Goal: Task Accomplishment & Management: Use online tool/utility

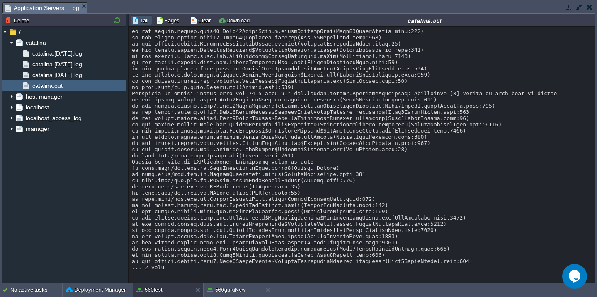
scroll to position [37, 0]
click at [319, 154] on div at bounding box center [362, 134] width 460 height 274
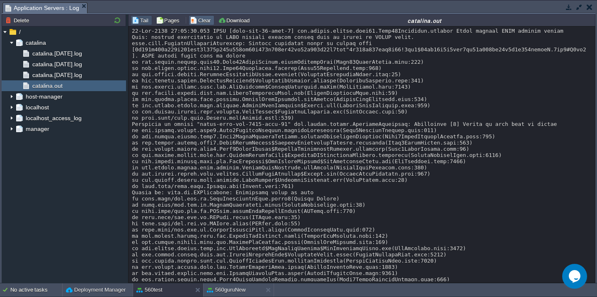
click at [199, 20] on button "Clear" at bounding box center [201, 20] width 23 height 7
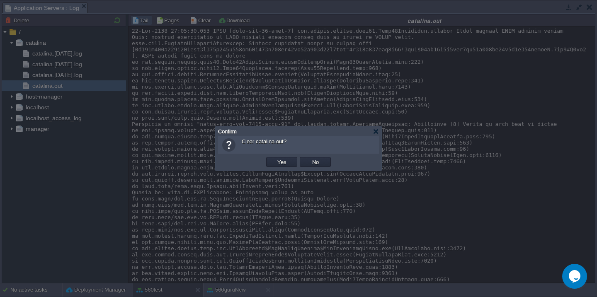
click at [275, 158] on button "Yes" at bounding box center [282, 161] width 14 height 7
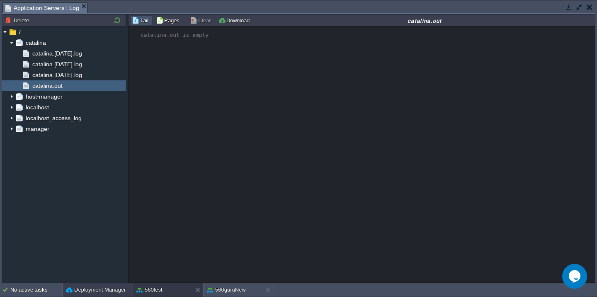
click at [83, 290] on button "Deployment Manager" at bounding box center [96, 290] width 60 height 8
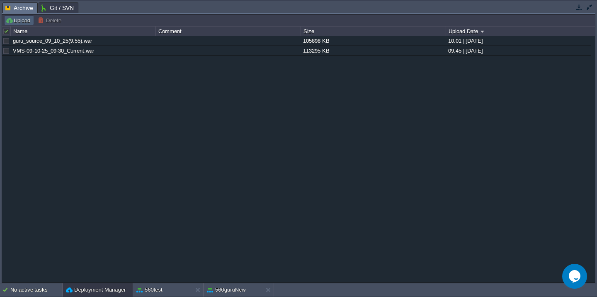
click at [20, 23] on button "Upload" at bounding box center [18, 20] width 27 height 7
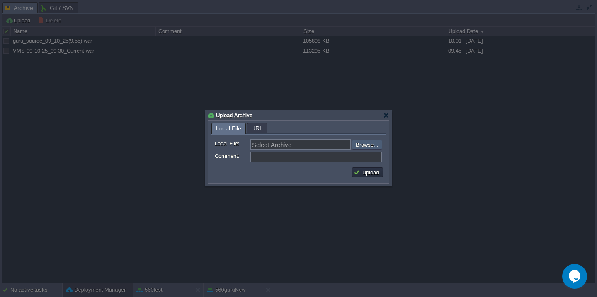
click at [371, 143] on input "file" at bounding box center [329, 145] width 105 height 10
type input "C:\fakepath\guruAPI_source_09_10_25(11.20).war"
type input "guruAPI_source_09_10_25(11.20).war"
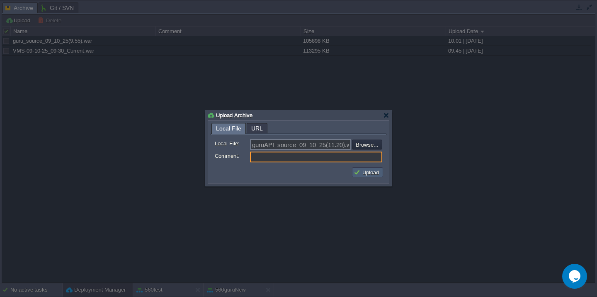
click at [359, 173] on button "Upload" at bounding box center [368, 172] width 28 height 7
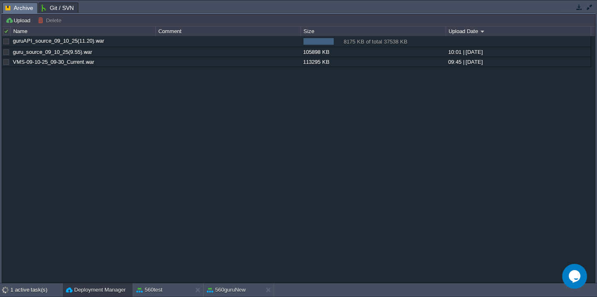
click at [590, 8] on button "button" at bounding box center [589, 6] width 7 height 7
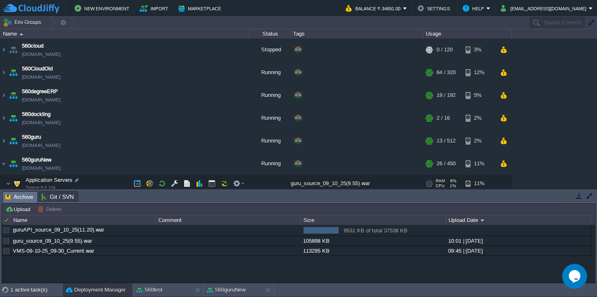
click at [114, 175] on td "Application Servers Tomcat 9.0.104" at bounding box center [124, 183] width 249 height 17
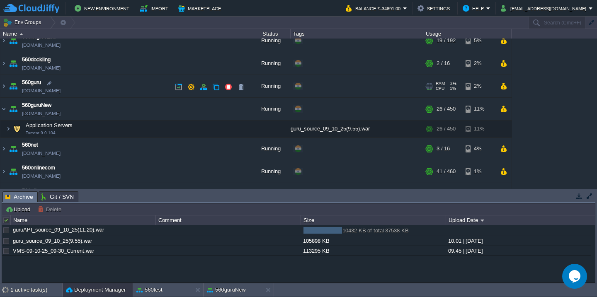
scroll to position [53, 0]
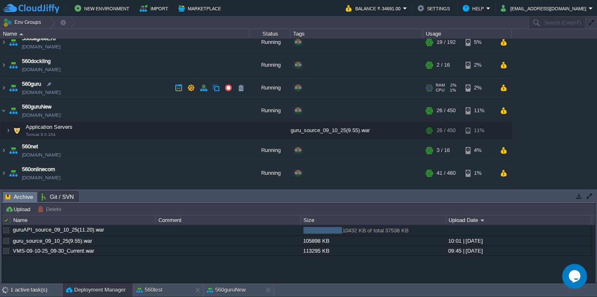
click at [108, 97] on td "560guru [DOMAIN_NAME]" at bounding box center [124, 88] width 249 height 23
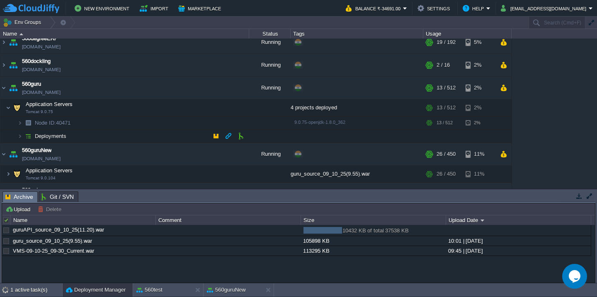
click at [108, 139] on td "Deployments" at bounding box center [124, 136] width 249 height 13
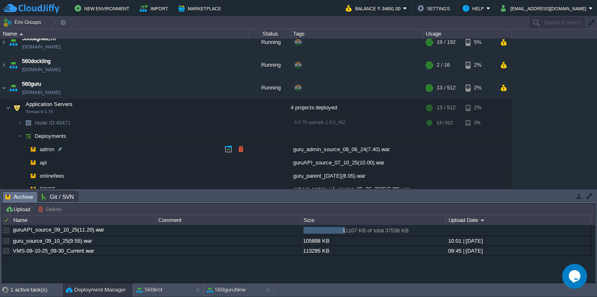
scroll to position [72, 0]
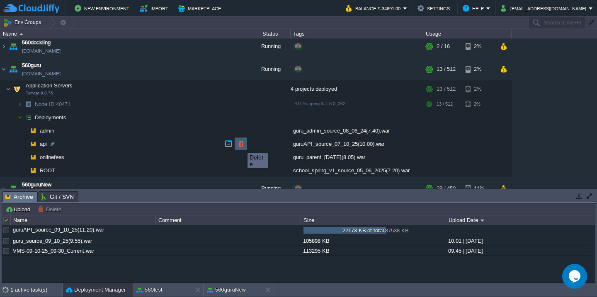
click at [241, 146] on button "button" at bounding box center [240, 143] width 7 height 7
click at [17, 293] on div "1 active task(s)" at bounding box center [36, 290] width 52 height 13
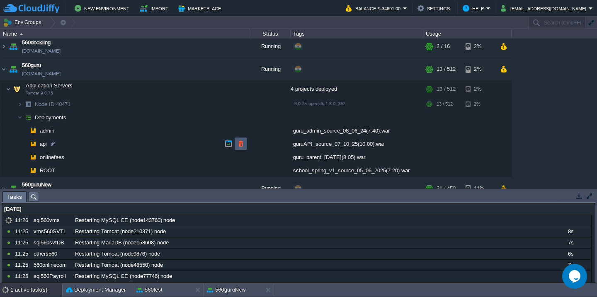
click at [240, 139] on td at bounding box center [241, 144] width 12 height 12
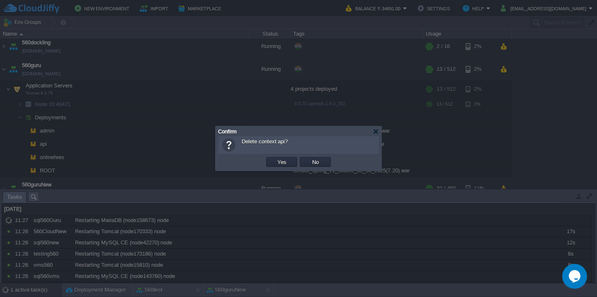
click at [275, 158] on button "Yes" at bounding box center [282, 161] width 14 height 7
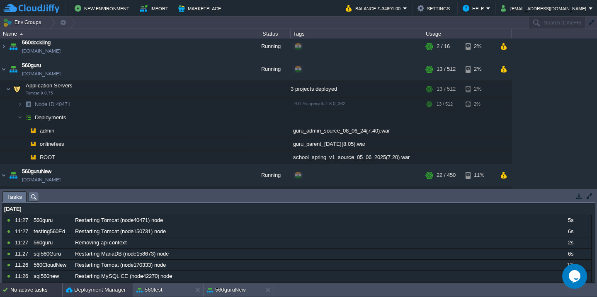
click at [85, 287] on button "Deployment Manager" at bounding box center [96, 290] width 60 height 8
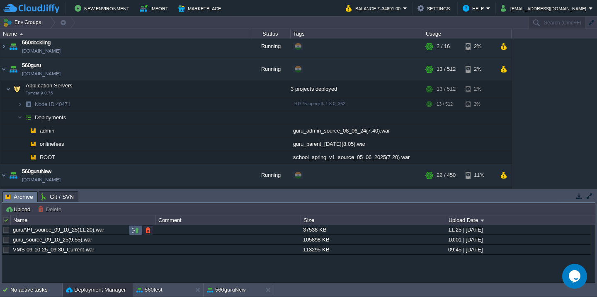
click at [134, 230] on button "button" at bounding box center [135, 230] width 7 height 7
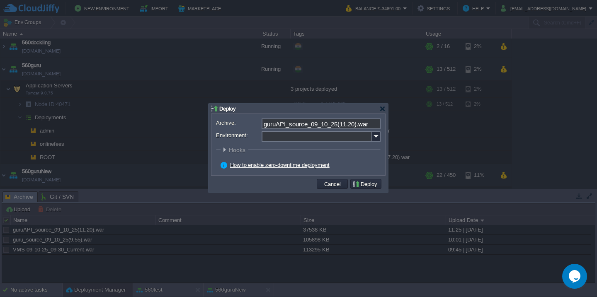
click at [286, 141] on input "Environment:" at bounding box center [317, 136] width 111 height 11
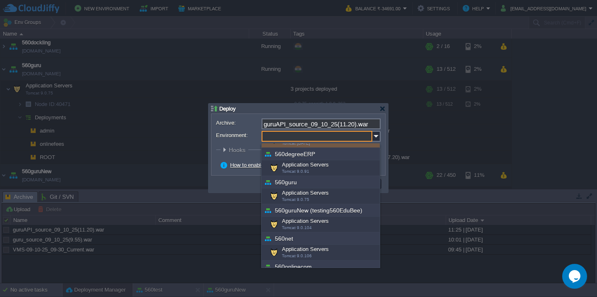
scroll to position [53, 0]
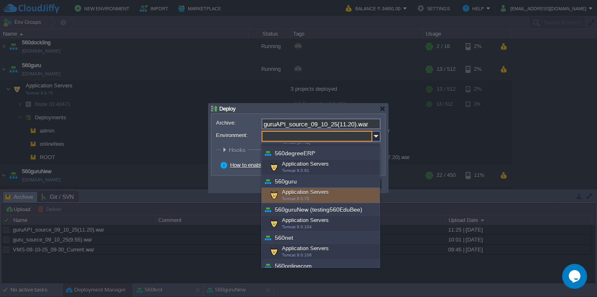
click at [304, 199] on span "Tomcat 9.0.75" at bounding box center [295, 198] width 27 height 5
type input "Application Servers (560guru)"
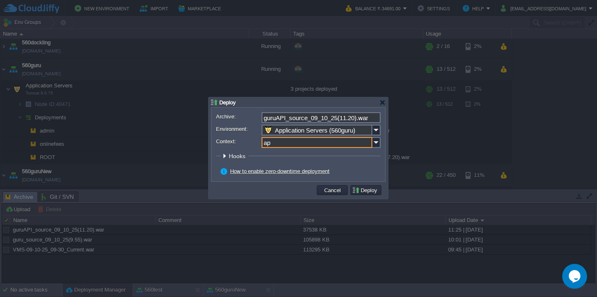
type input "api"
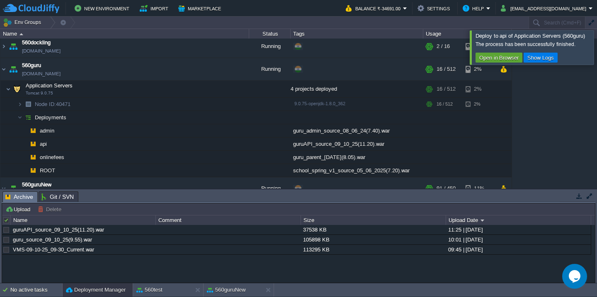
click at [596, 46] on div at bounding box center [607, 47] width 0 height 34
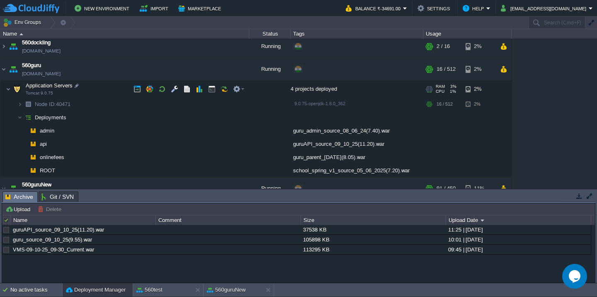
click at [87, 89] on td "Application Servers Tomcat 9.0.75" at bounding box center [124, 89] width 249 height 17
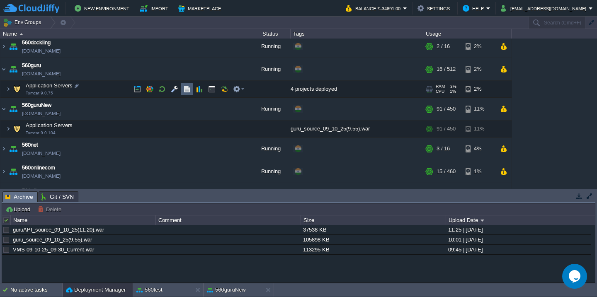
click at [189, 88] on button "button" at bounding box center [186, 88] width 7 height 7
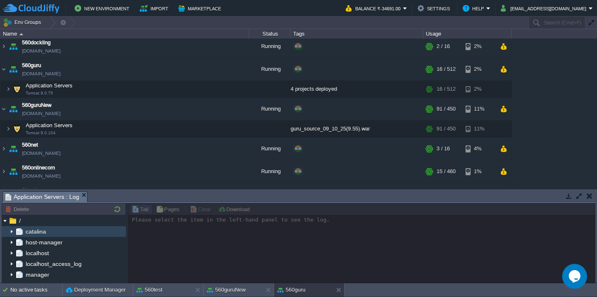
click at [12, 230] on img at bounding box center [11, 231] width 7 height 11
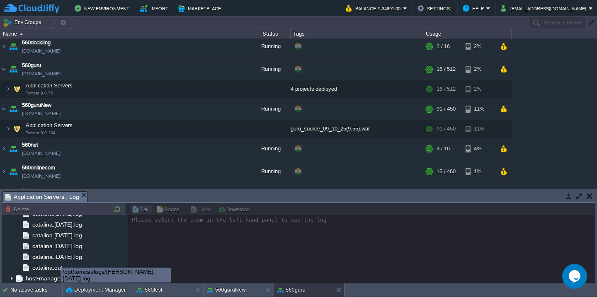
scroll to position [989, 0]
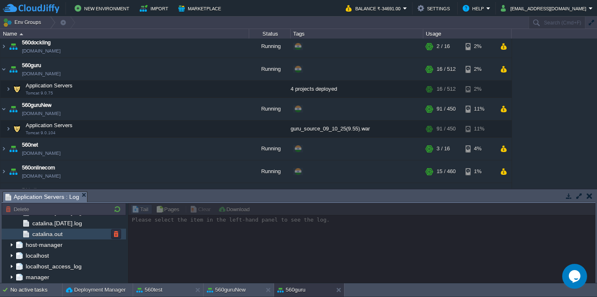
click at [72, 234] on div "catalina.out" at bounding box center [64, 234] width 124 height 11
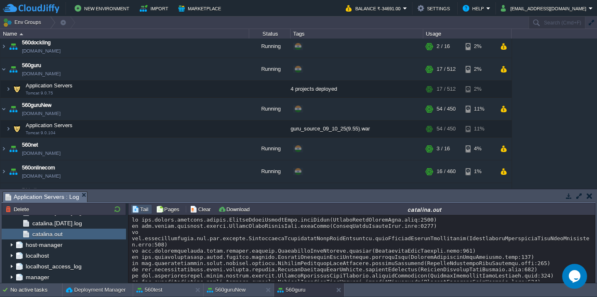
scroll to position [11877, 0]
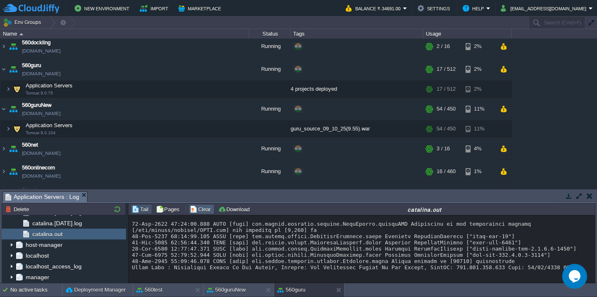
click at [207, 211] on button "Clear" at bounding box center [201, 209] width 23 height 7
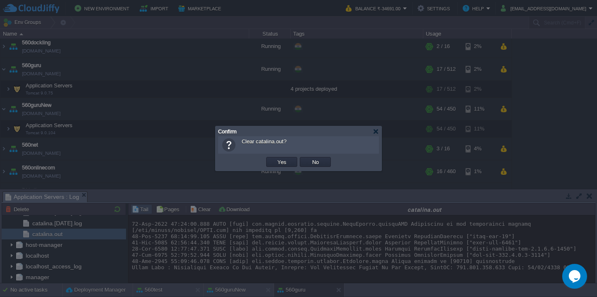
click at [275, 158] on button "Yes" at bounding box center [282, 161] width 14 height 7
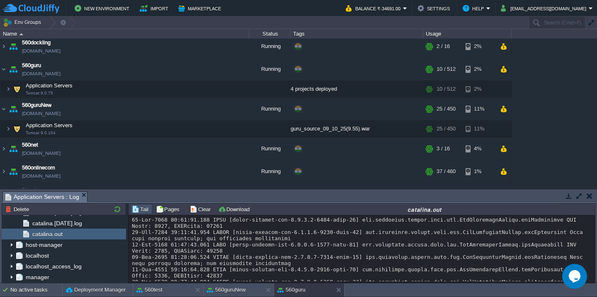
scroll to position [46, 0]
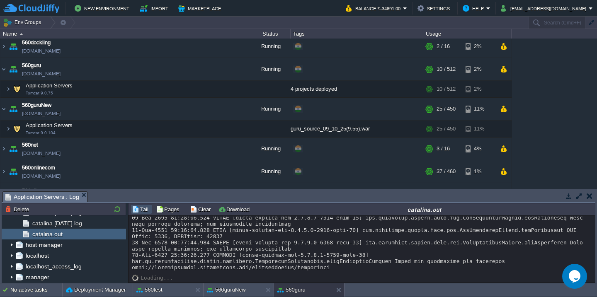
click at [203, 238] on div at bounding box center [362, 223] width 460 height 93
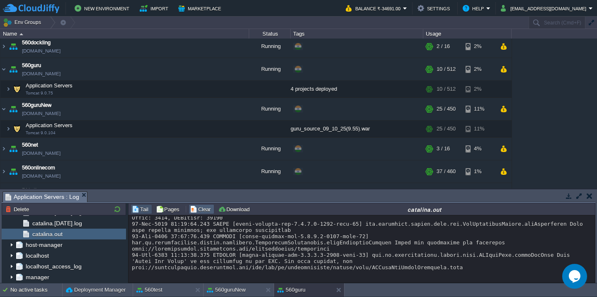
click at [196, 206] on button "Clear" at bounding box center [201, 209] width 23 height 7
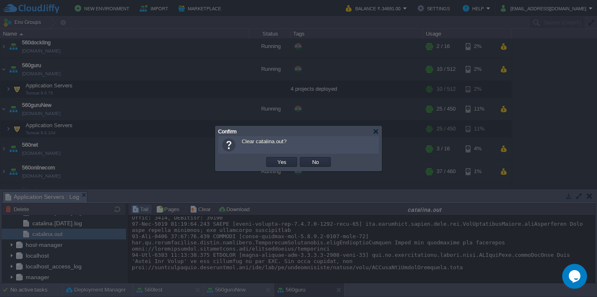
click at [275, 158] on button "Yes" at bounding box center [282, 161] width 14 height 7
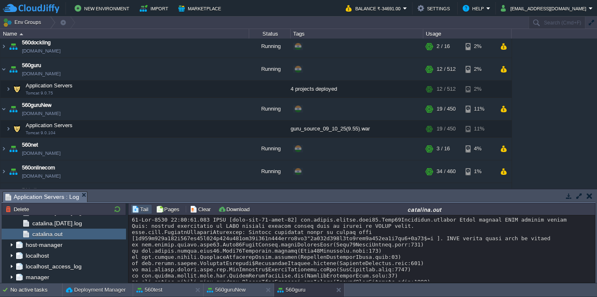
scroll to position [158, 0]
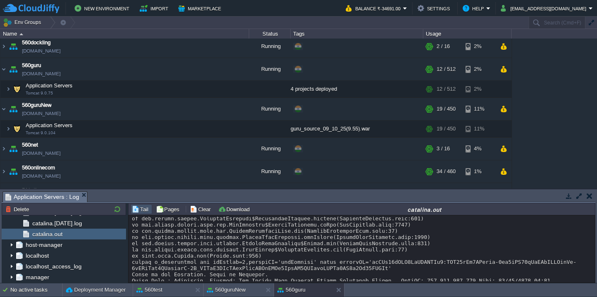
scroll to position [0, 0]
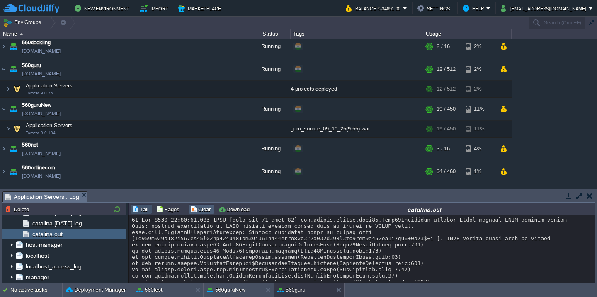
click at [187, 208] on table "Clear" at bounding box center [201, 209] width 28 height 10
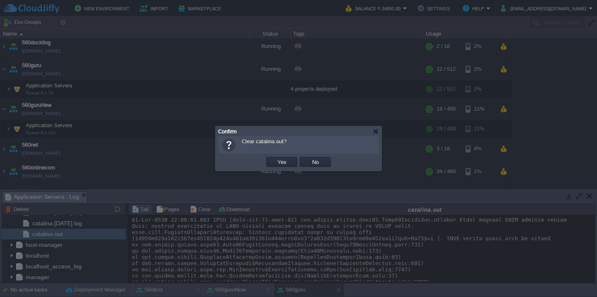
click at [275, 158] on button "Yes" at bounding box center [282, 161] width 14 height 7
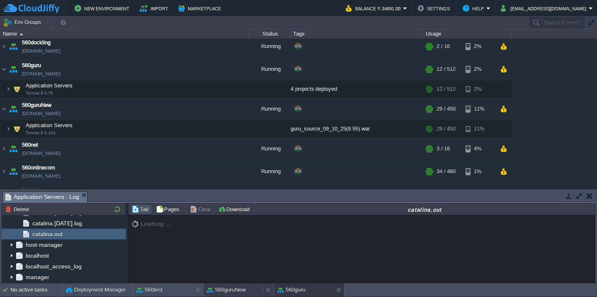
click at [219, 288] on button "560guruNew" at bounding box center [226, 290] width 39 height 8
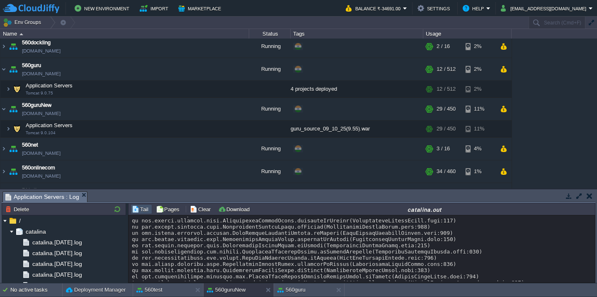
scroll to position [3589, 0]
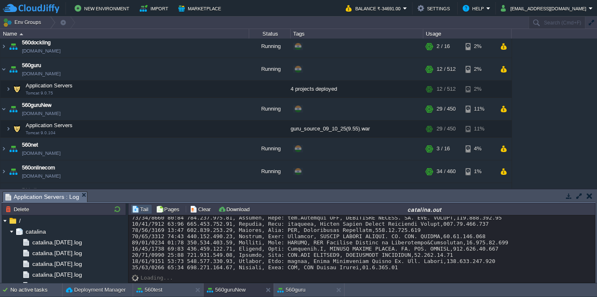
click at [582, 196] on button "button" at bounding box center [578, 195] width 7 height 7
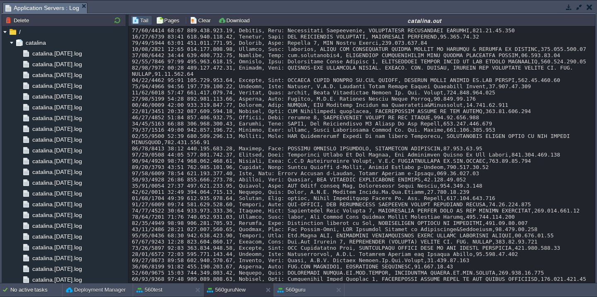
scroll to position [1993, 0]
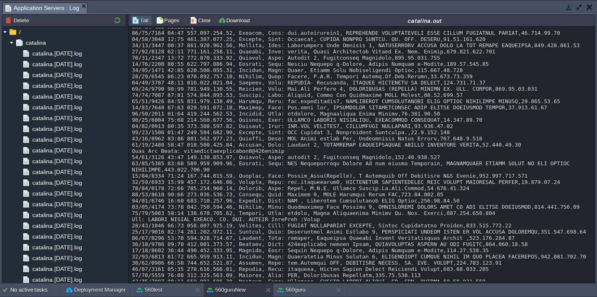
scroll to position [3407, 0]
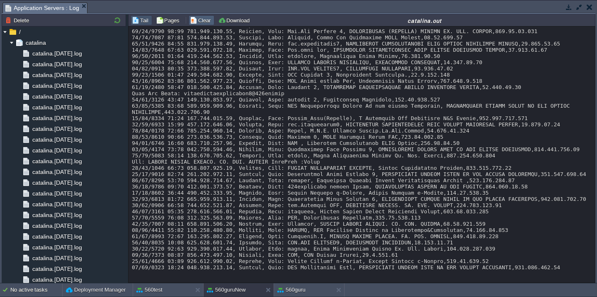
click at [203, 20] on button "Clear" at bounding box center [201, 20] width 23 height 7
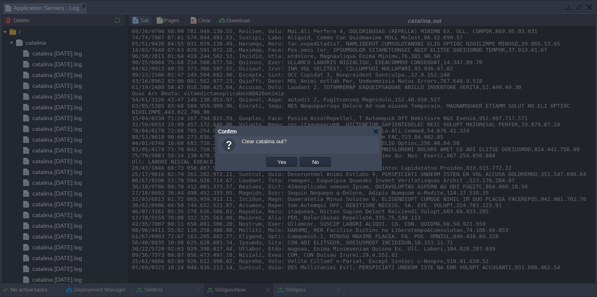
click at [275, 158] on button "Yes" at bounding box center [282, 161] width 14 height 7
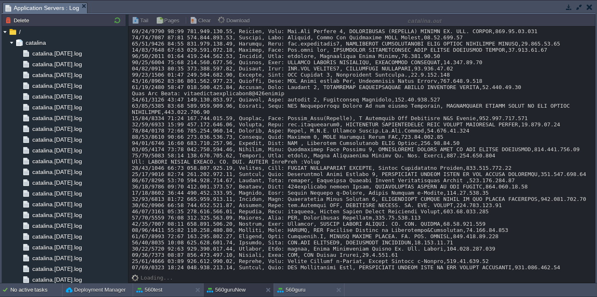
scroll to position [0, 0]
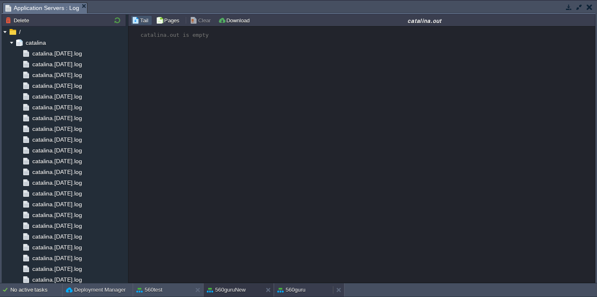
click at [293, 285] on div "560guru" at bounding box center [303, 290] width 59 height 13
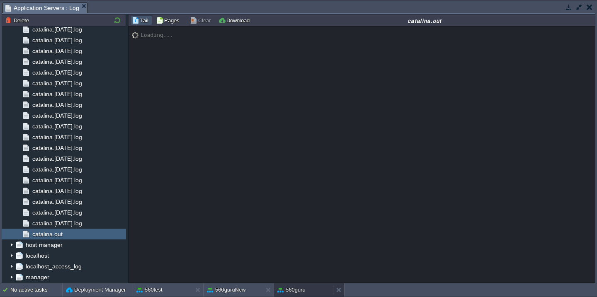
scroll to position [800, 0]
click at [149, 292] on button "560test" at bounding box center [149, 290] width 26 height 8
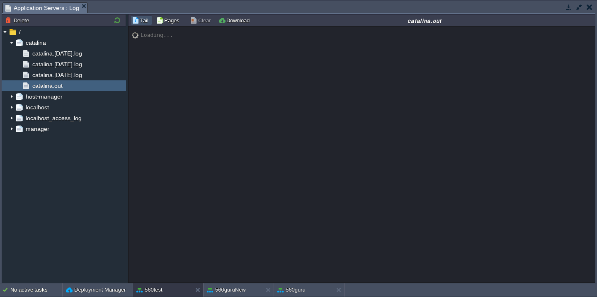
click at [579, 10] on button "button" at bounding box center [578, 6] width 7 height 7
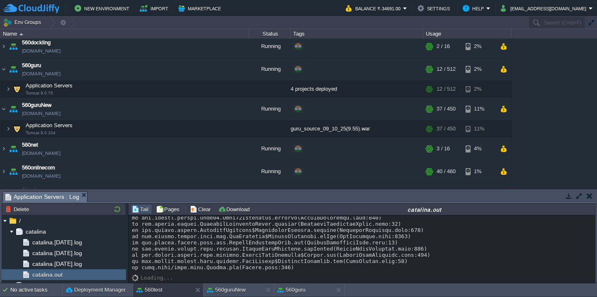
scroll to position [0, 0]
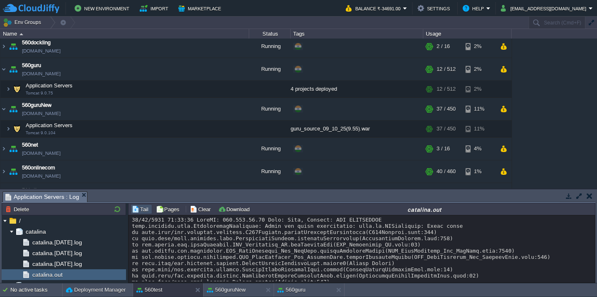
click at [579, 196] on button "button" at bounding box center [578, 195] width 7 height 7
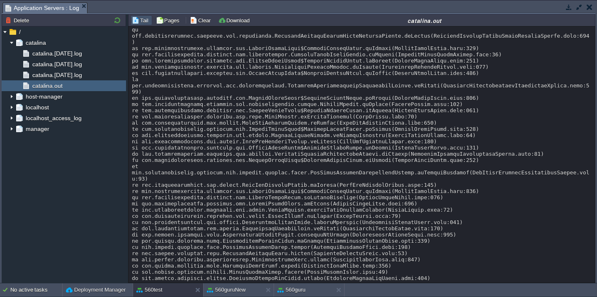
scroll to position [1958, 0]
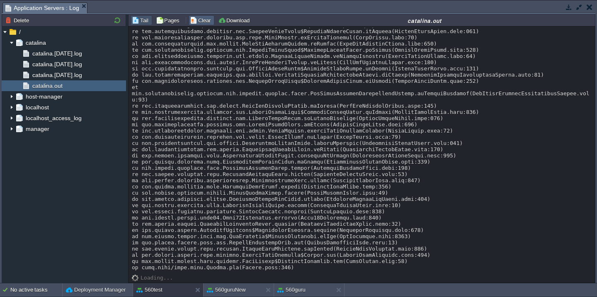
click at [197, 21] on button "Clear" at bounding box center [201, 20] width 23 height 7
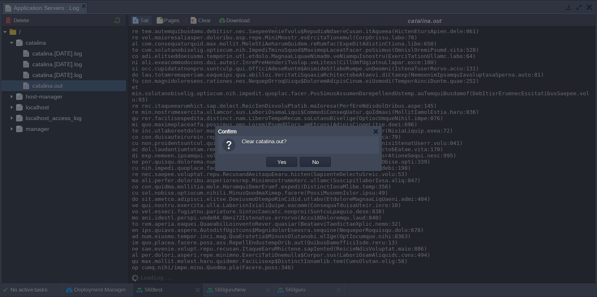
click at [275, 158] on button "Yes" at bounding box center [282, 161] width 14 height 7
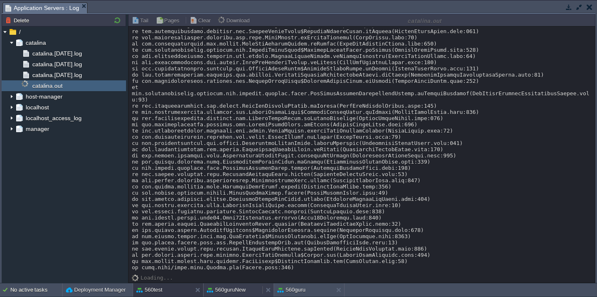
click at [217, 290] on button "560guruNew" at bounding box center [226, 290] width 39 height 8
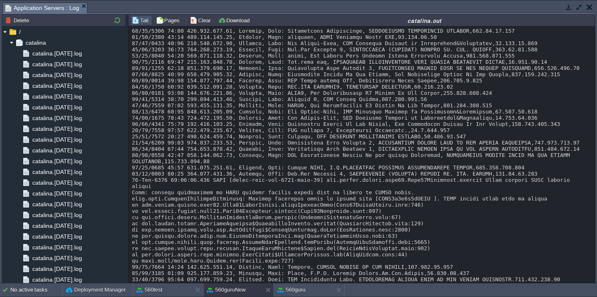
click at [319, 225] on div at bounding box center [362, 242] width 460 height 429
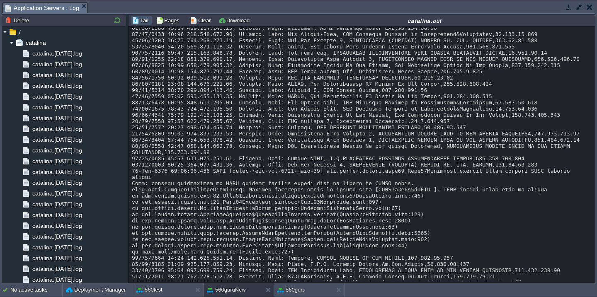
scroll to position [0, 0]
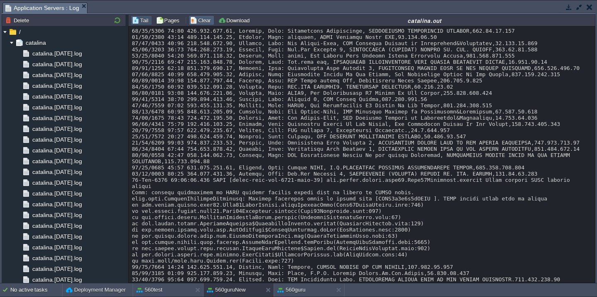
click at [204, 22] on button "Clear" at bounding box center [201, 20] width 23 height 7
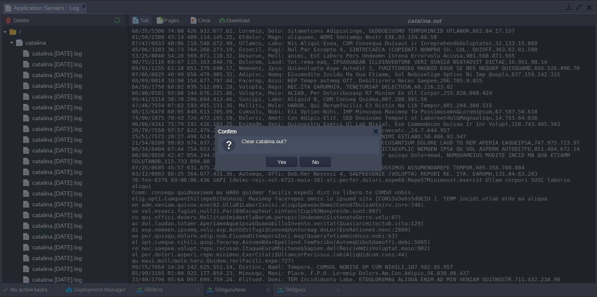
click at [275, 158] on button "Yes" at bounding box center [282, 161] width 14 height 7
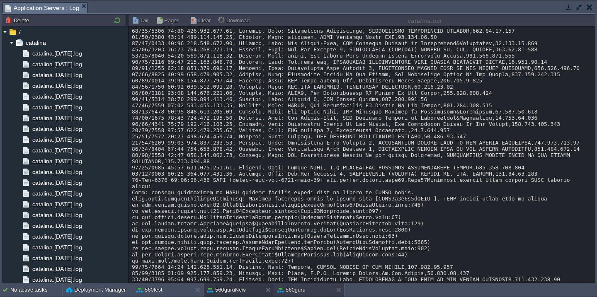
click at [296, 293] on button "560guru" at bounding box center [291, 290] width 28 height 8
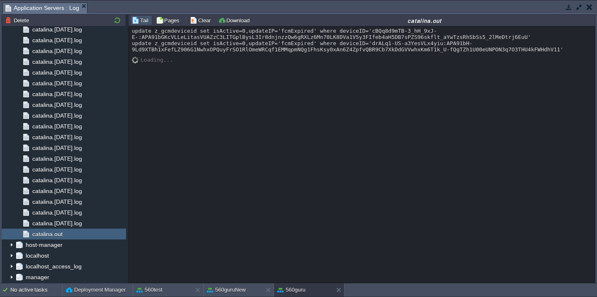
click at [322, 225] on div "update z_gcmdeviceid set isActive=0,updateIP='fcmExpired' where deviceID='cBQq8…" at bounding box center [361, 155] width 466 height 256
click at [199, 21] on button "Clear" at bounding box center [201, 20] width 23 height 7
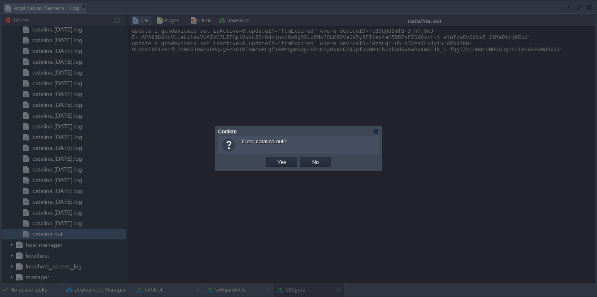
click at [275, 158] on button "Yes" at bounding box center [282, 161] width 14 height 7
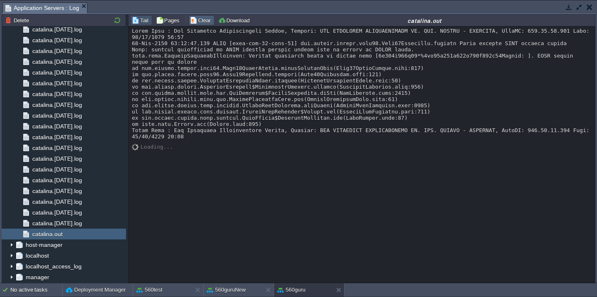
click at [201, 24] on td "Clear" at bounding box center [202, 20] width 26 height 10
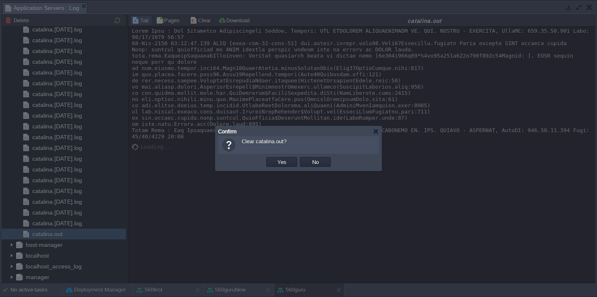
click at [275, 158] on button "Yes" at bounding box center [282, 161] width 14 height 7
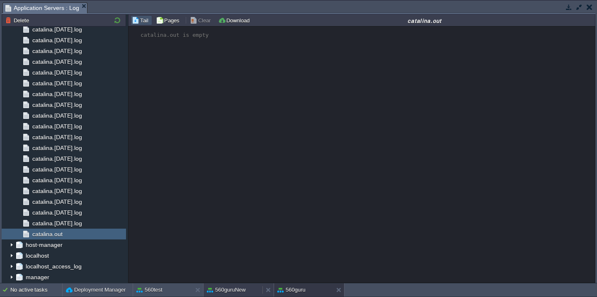
click at [225, 288] on button "560guruNew" at bounding box center [226, 290] width 39 height 8
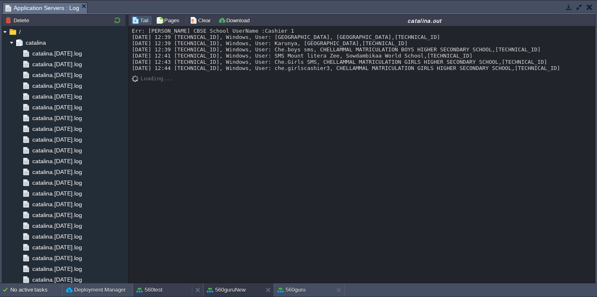
click at [154, 291] on button "560test" at bounding box center [149, 290] width 26 height 8
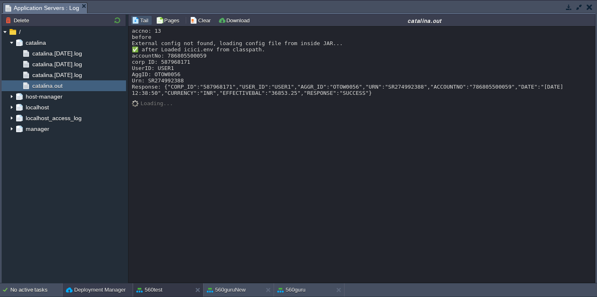
click at [89, 289] on button "Deployment Manager" at bounding box center [96, 290] width 60 height 8
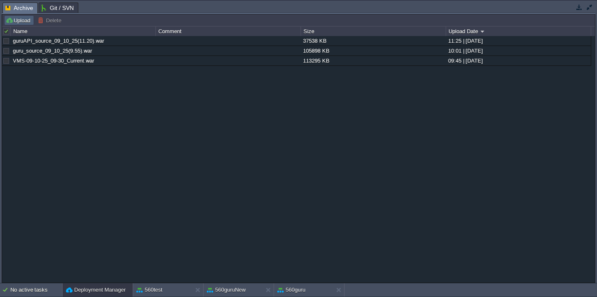
click at [26, 23] on button "Upload" at bounding box center [18, 20] width 27 height 7
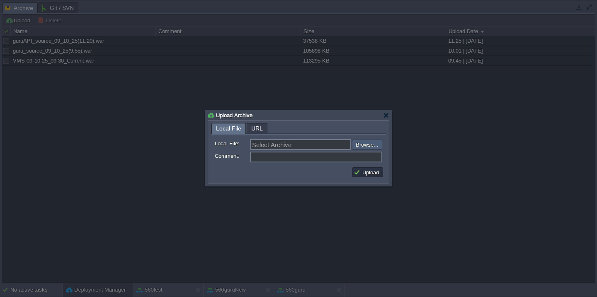
click at [367, 147] on input "file" at bounding box center [329, 145] width 105 height 10
type input "C:\fakepath\accountsRestAPI_41_09-10-2025_12-50.war"
type input "accountsRestAPI_41_09-10-2025_12-50.war"
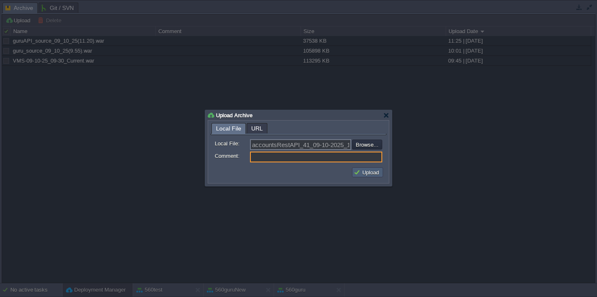
click at [370, 171] on button "Upload" at bounding box center [368, 172] width 28 height 7
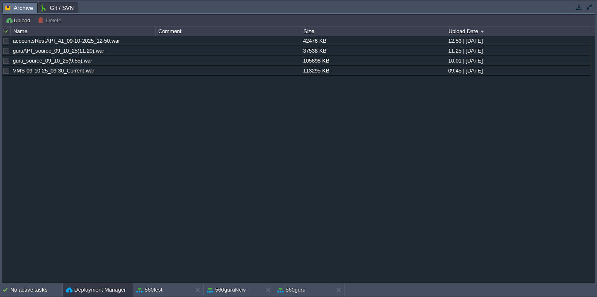
click at [590, 8] on button "button" at bounding box center [589, 6] width 7 height 7
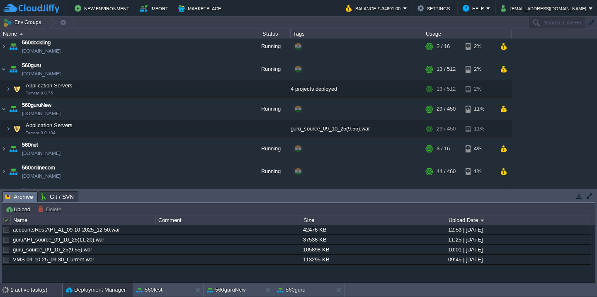
click at [26, 290] on div "1 active task(s)" at bounding box center [36, 290] width 52 height 13
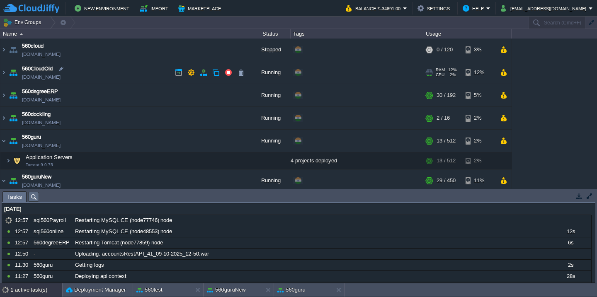
click at [108, 75] on td "560CloudOld [DOMAIN_NAME]" at bounding box center [124, 72] width 249 height 23
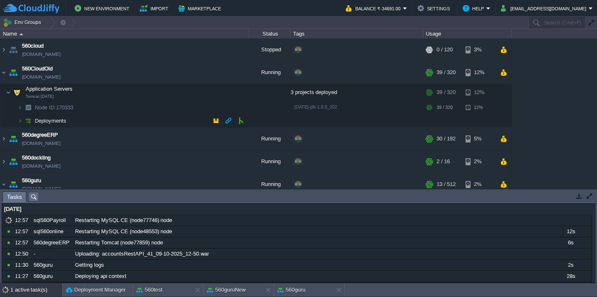
click at [102, 125] on td "Deployments" at bounding box center [124, 120] width 249 height 13
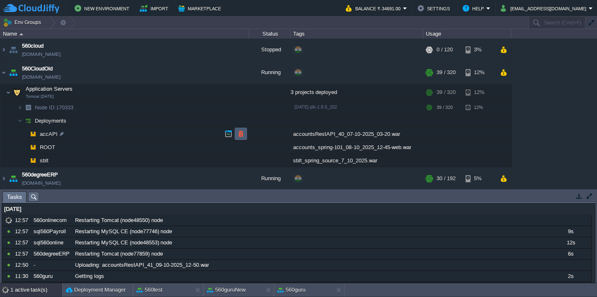
click at [243, 133] on button "button" at bounding box center [240, 133] width 7 height 7
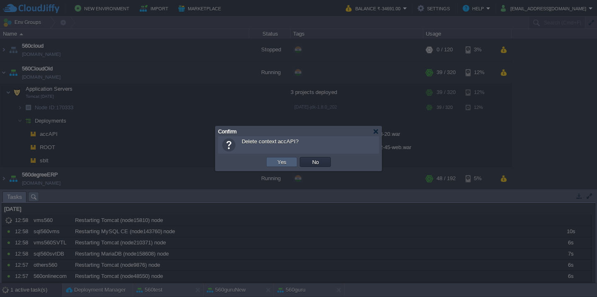
click at [271, 161] on td "Yes" at bounding box center [281, 162] width 31 height 10
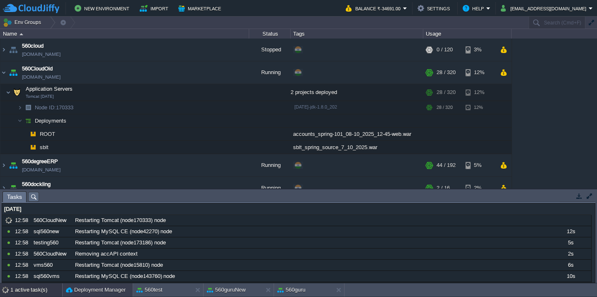
click at [105, 291] on button "Deployment Manager" at bounding box center [96, 290] width 60 height 8
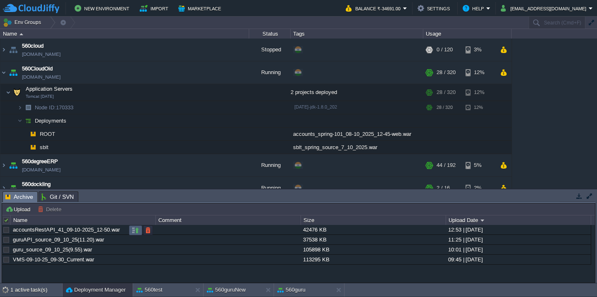
click at [135, 232] on button "button" at bounding box center [135, 230] width 7 height 7
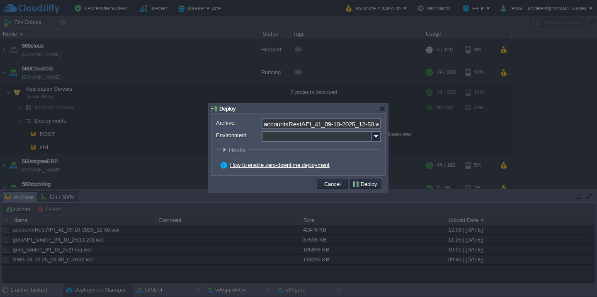
click at [296, 139] on input "Environment:" at bounding box center [317, 136] width 111 height 11
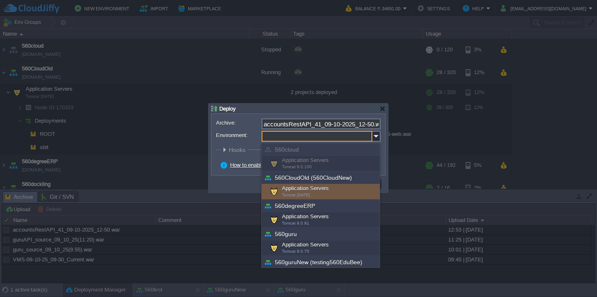
click at [290, 189] on div "Application Servers Tomcat [DATE]" at bounding box center [321, 192] width 118 height 16
type input "Application Servers (560CloudOld (560CloudNew))"
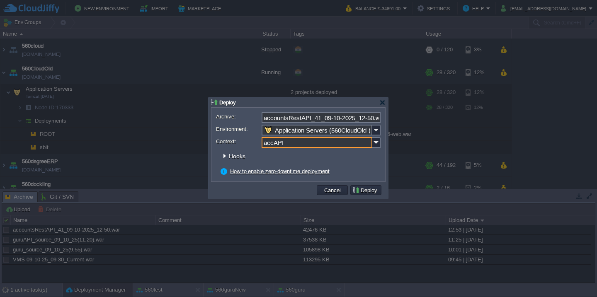
type input "accAPI"
click button "Pre" at bounding box center [0, 0] width 0 height 0
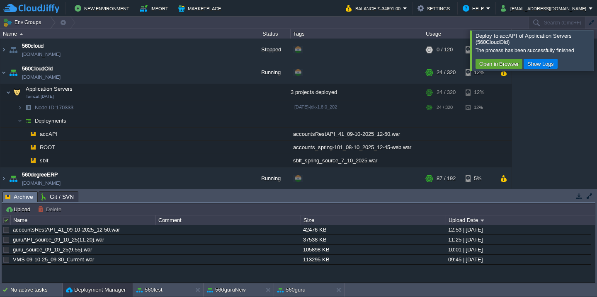
click at [596, 41] on div at bounding box center [607, 50] width 0 height 40
